Goal: Task Accomplishment & Management: Use online tool/utility

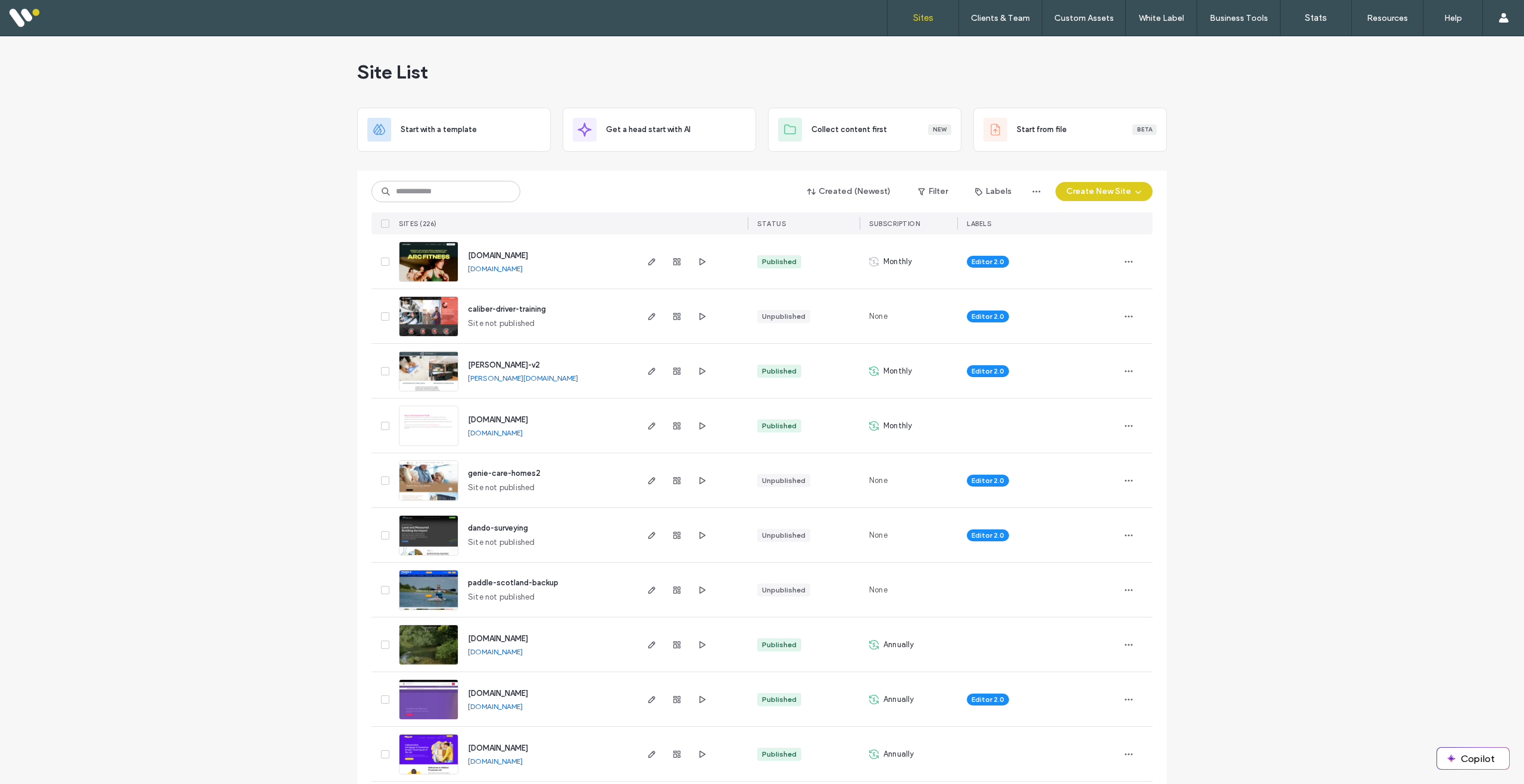
click at [421, 269] on img at bounding box center [428, 282] width 59 height 81
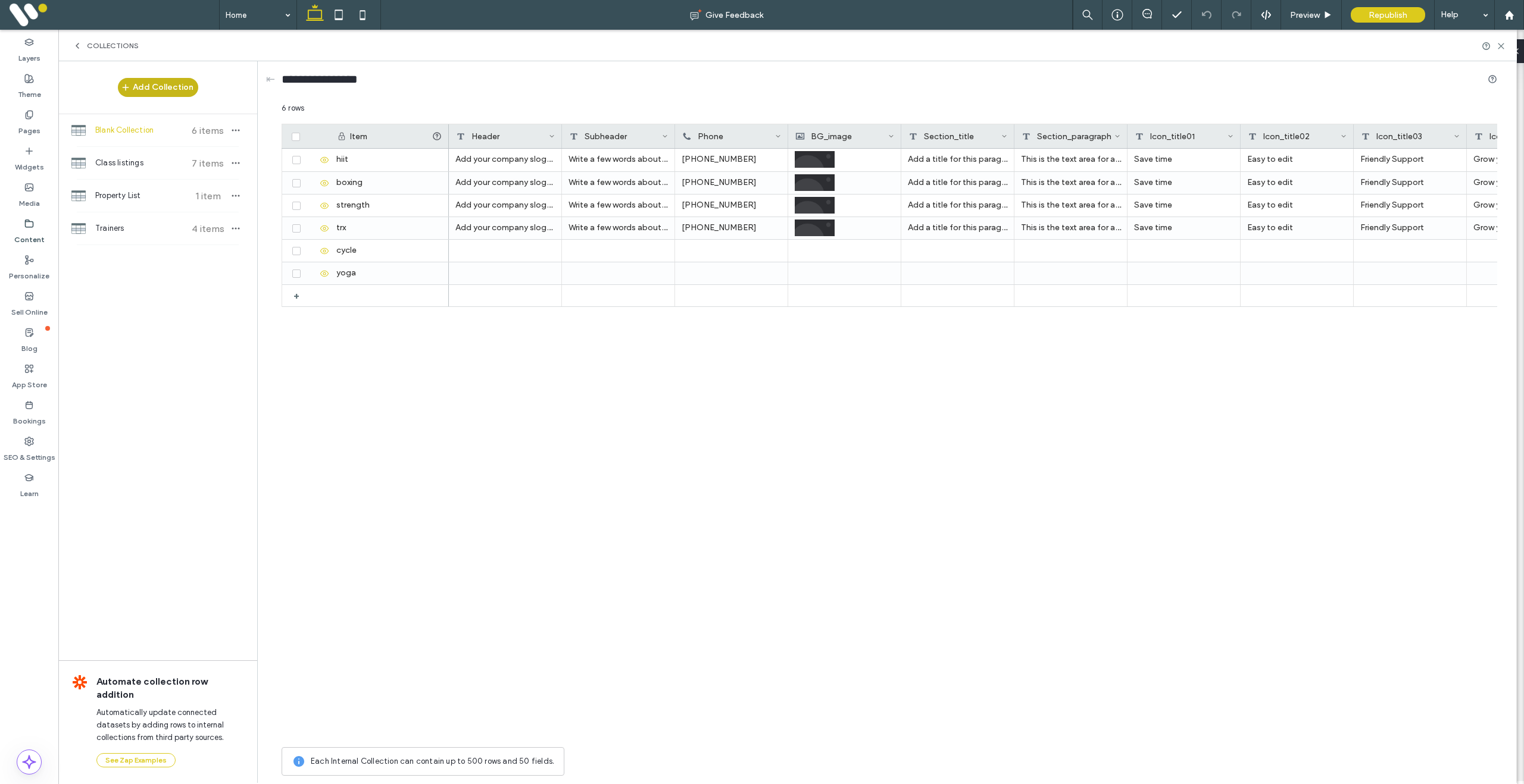
click at [161, 91] on button "Add Collection" at bounding box center [158, 87] width 80 height 19
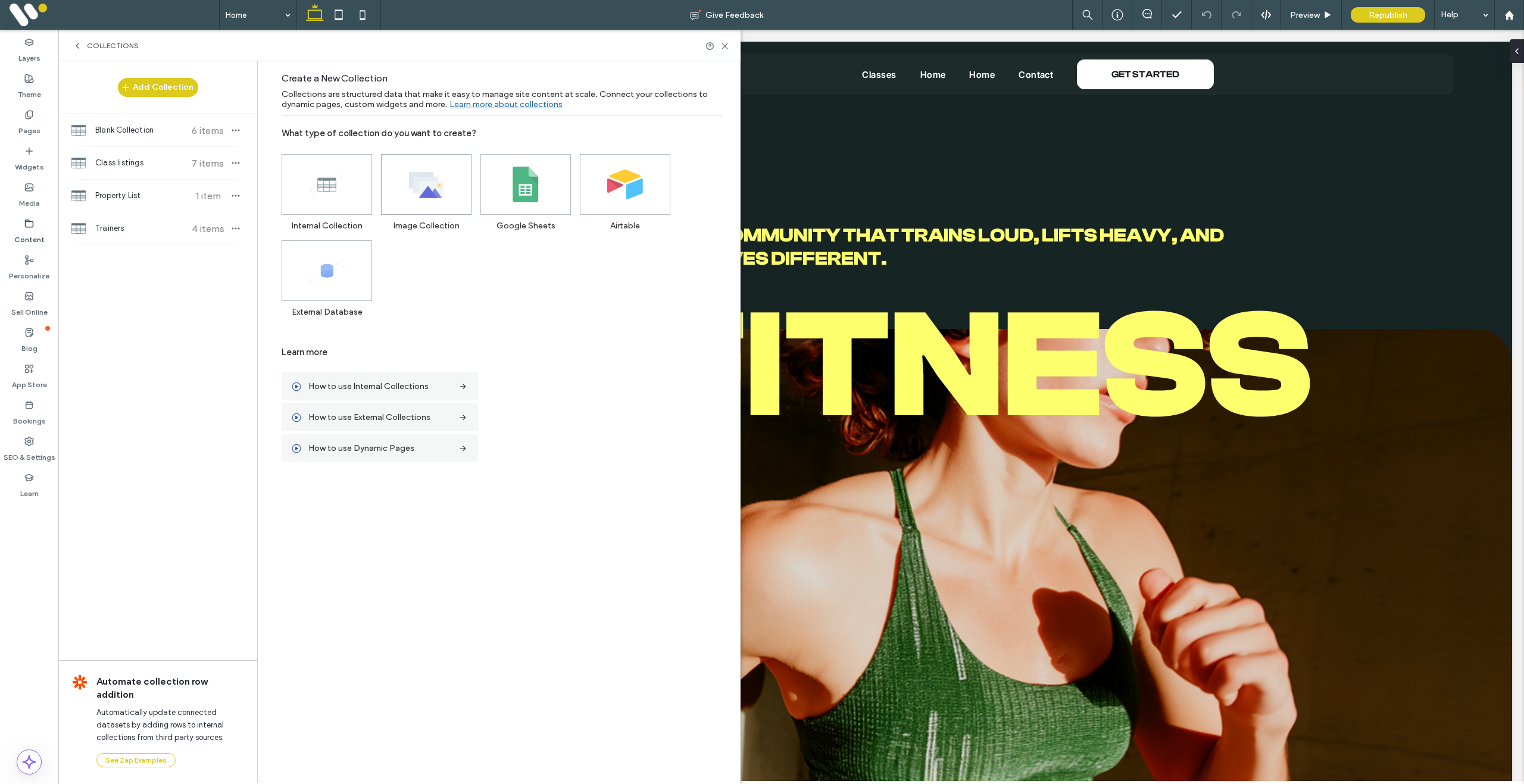
click at [435, 197] on use at bounding box center [426, 185] width 34 height 26
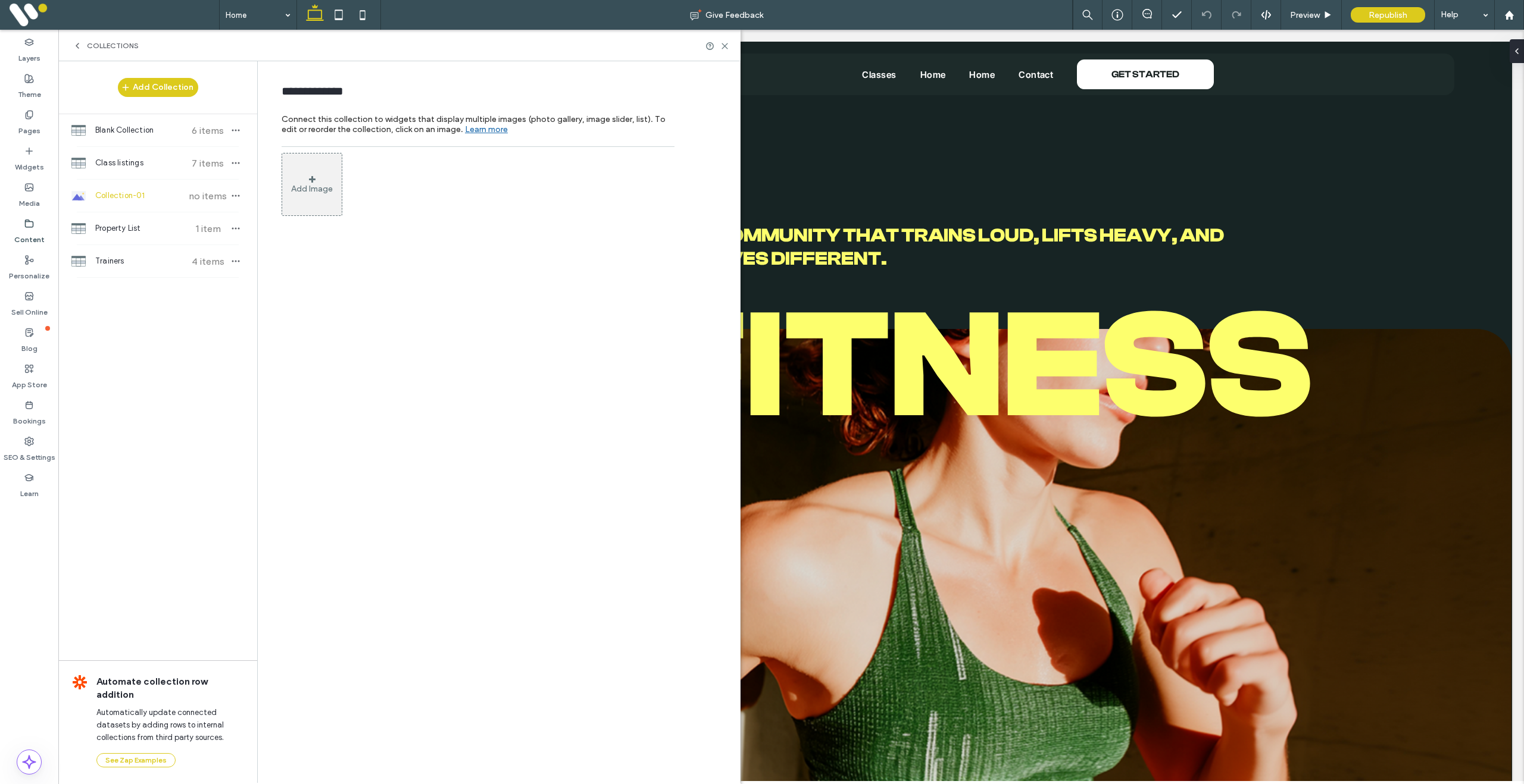
click at [91, 45] on span "Collections" at bounding box center [113, 46] width 52 height 10
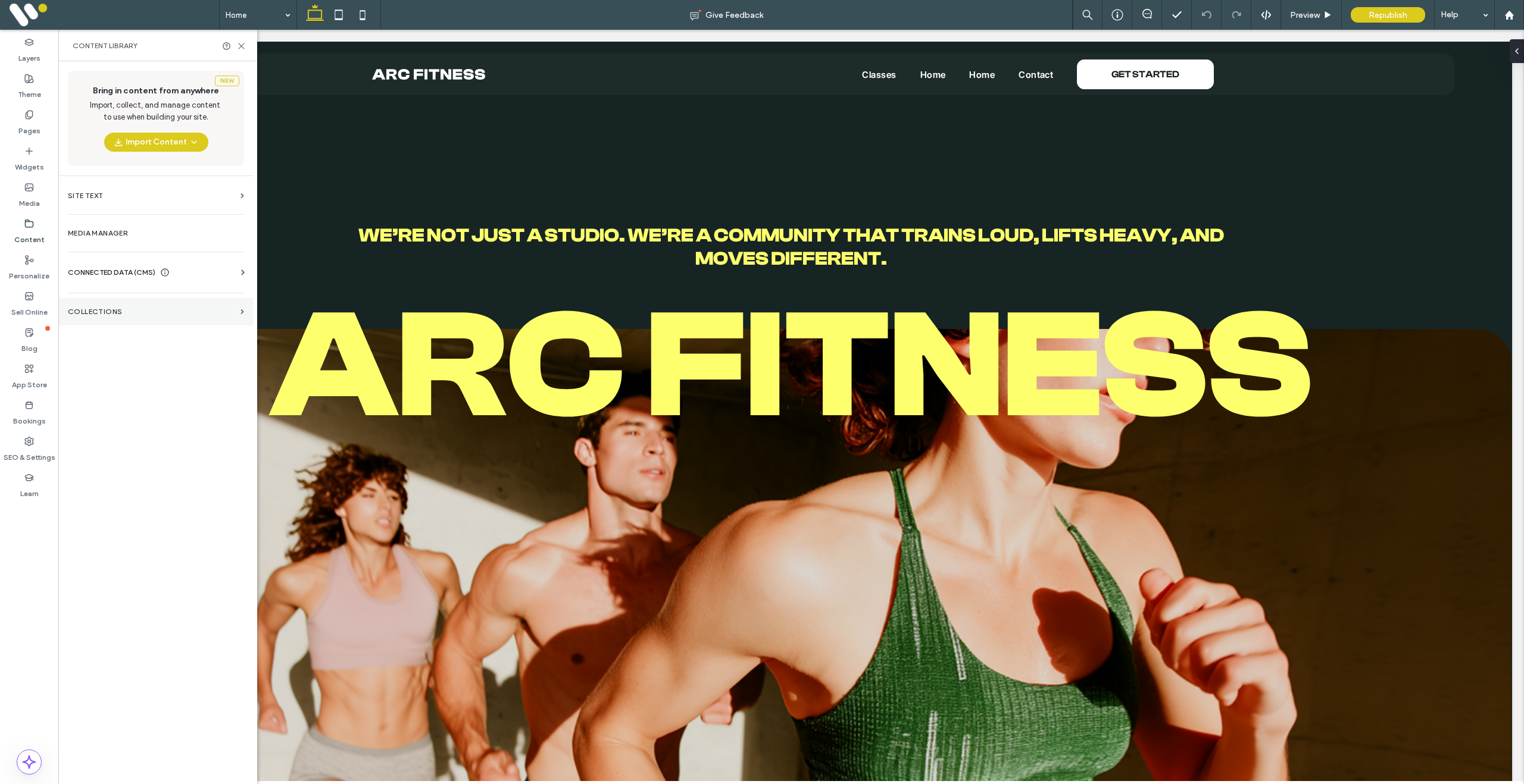
click at [119, 312] on label "Collections" at bounding box center [151, 312] width 168 height 8
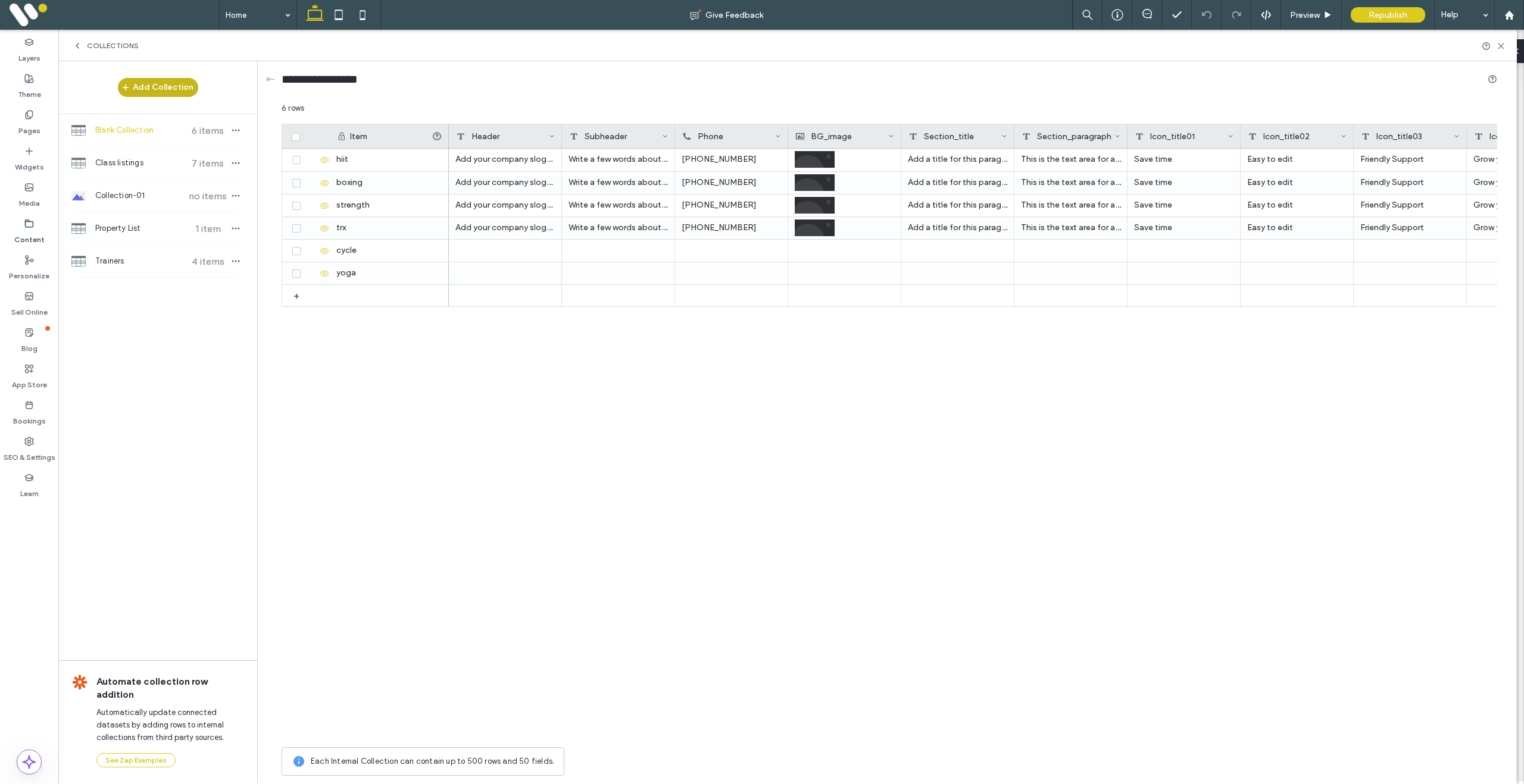
click at [180, 90] on button "Add Collection" at bounding box center [158, 87] width 80 height 19
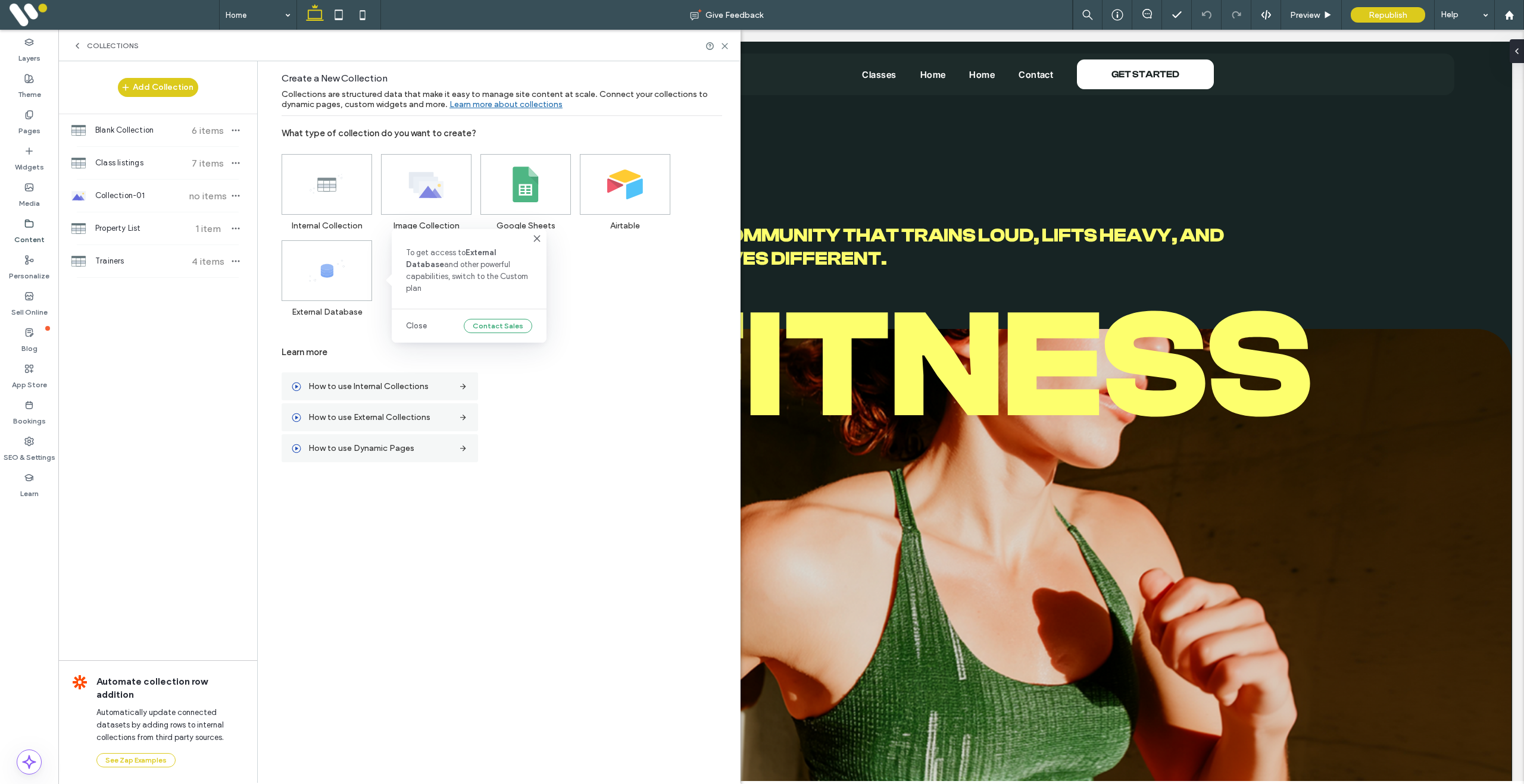
click at [333, 286] on div "External Database" at bounding box center [331, 274] width 99 height 86
click at [510, 319] on button "Contact Sales" at bounding box center [498, 326] width 68 height 14
click at [402, 422] on label "How to use External Collections" at bounding box center [380, 418] width 143 height 22
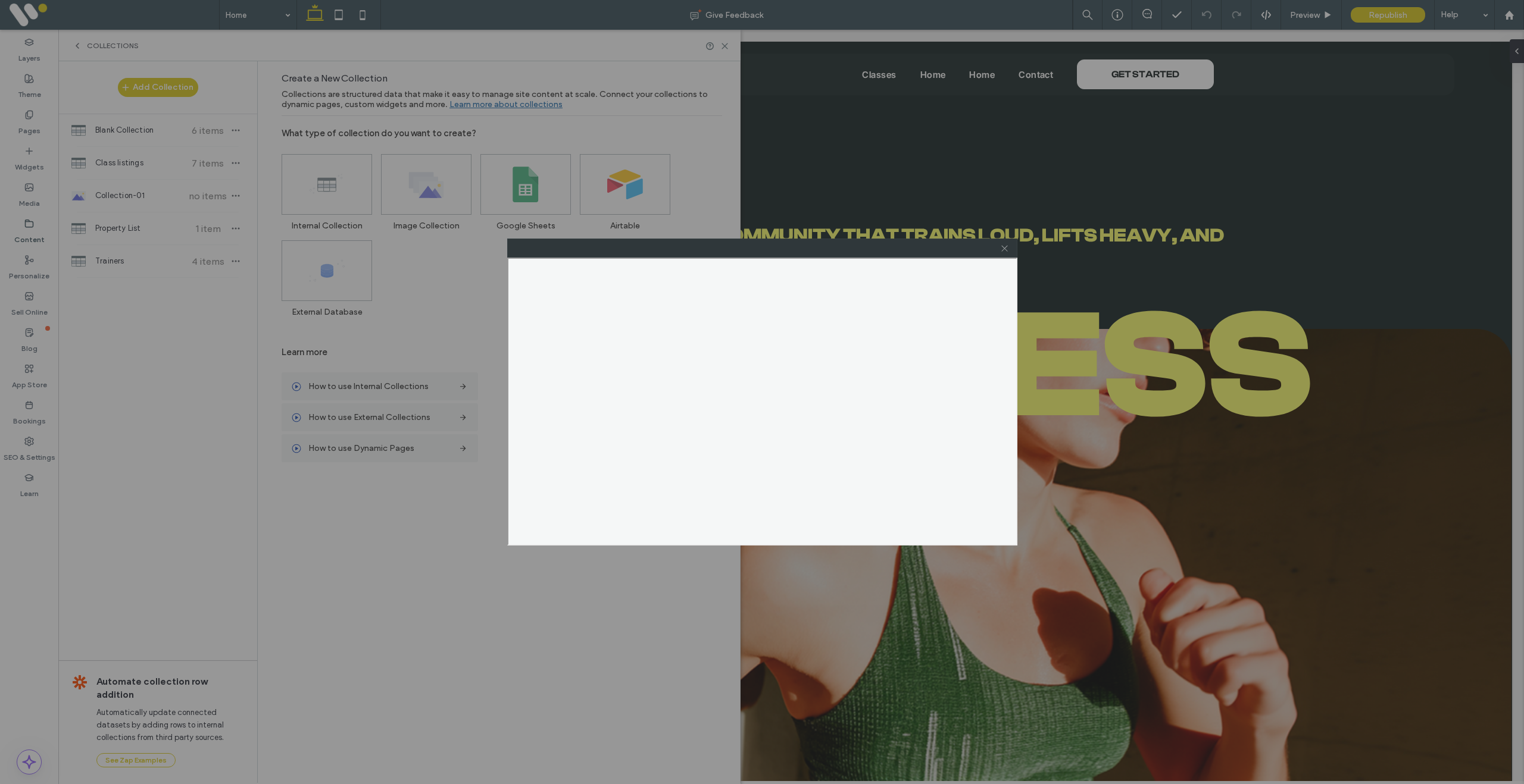
click at [1005, 253] on span at bounding box center [1004, 248] width 9 height 18
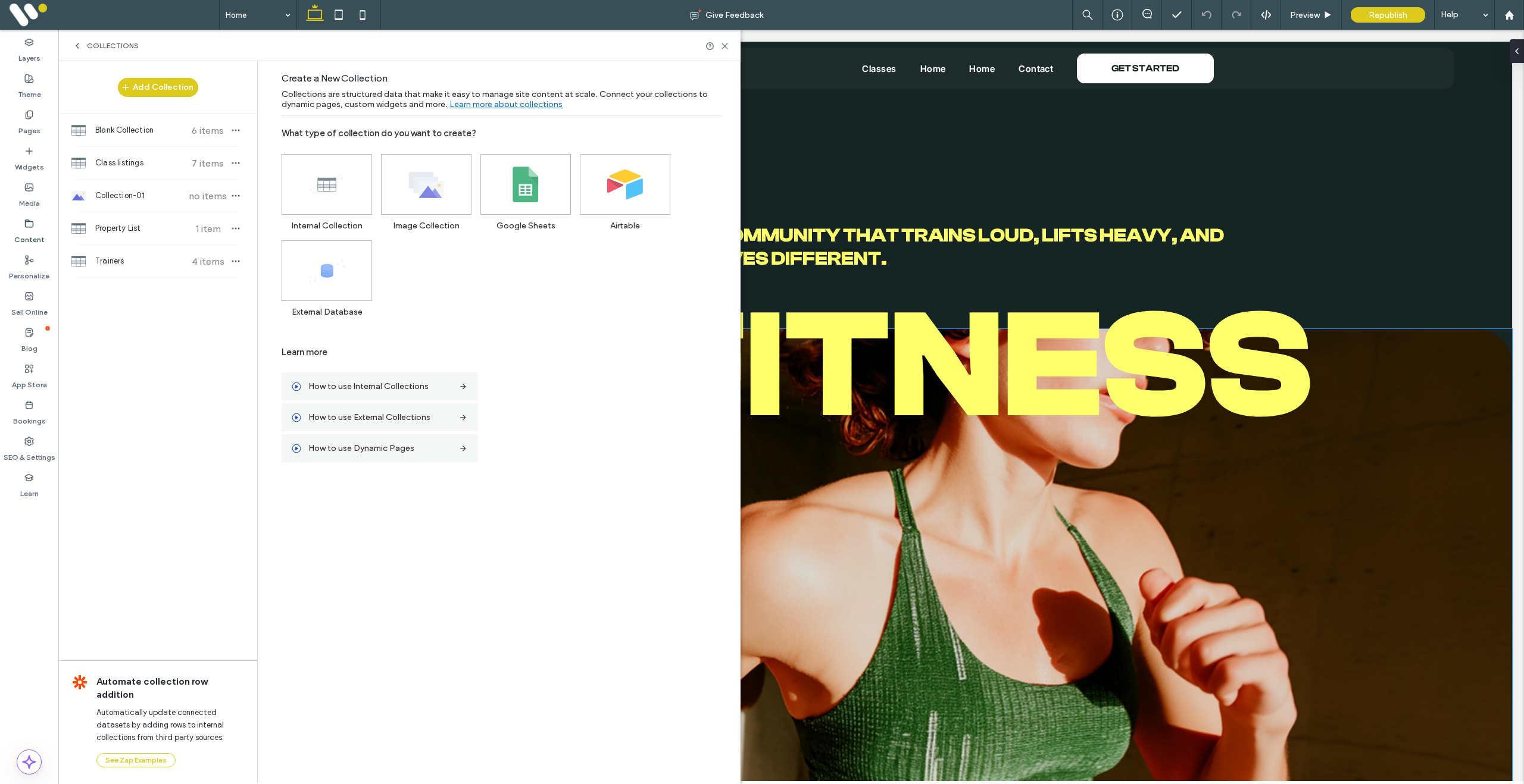
scroll to position [1, 0]
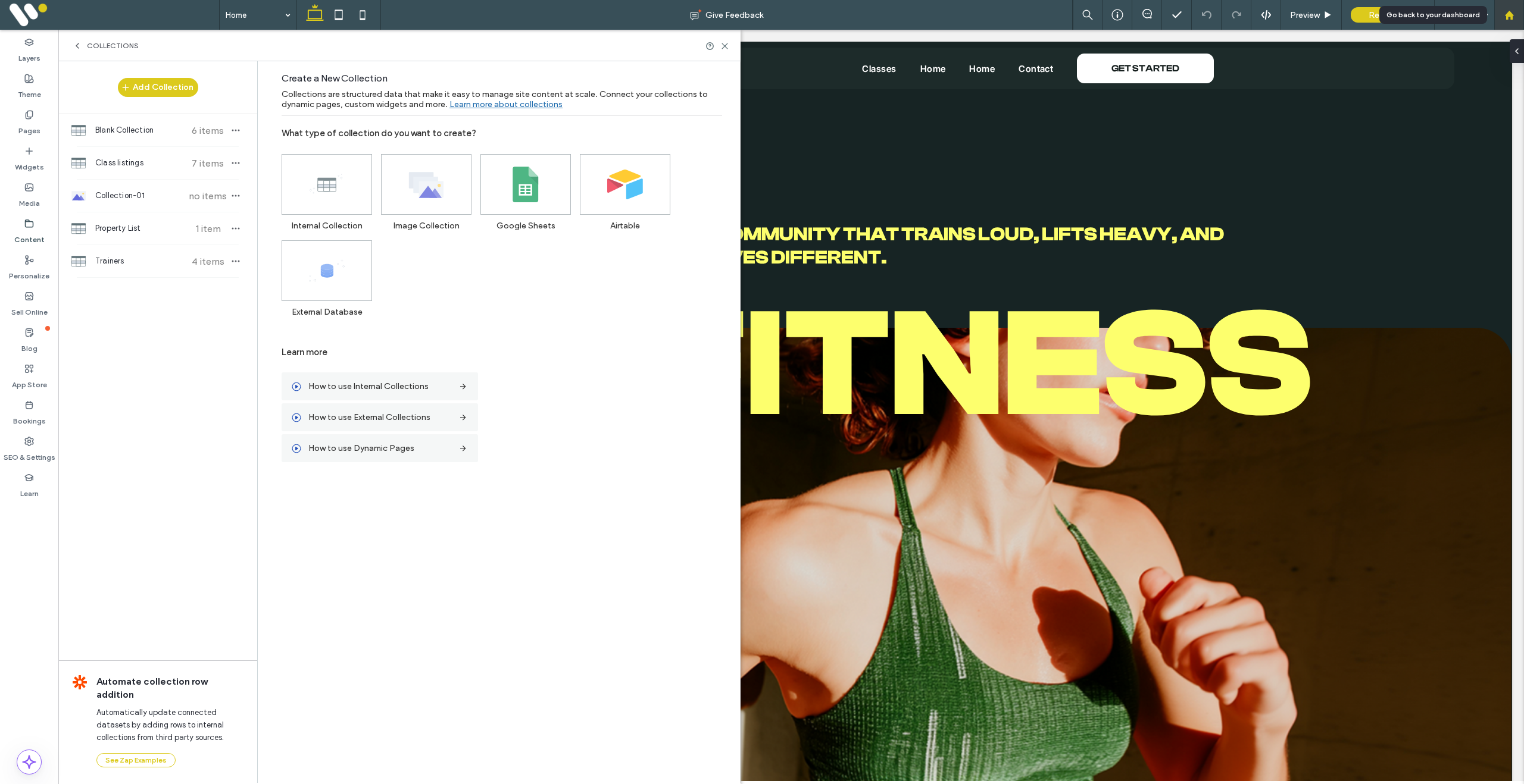
click at [1518, 14] on div at bounding box center [1509, 15] width 29 height 10
